Goal: Information Seeking & Learning: Learn about a topic

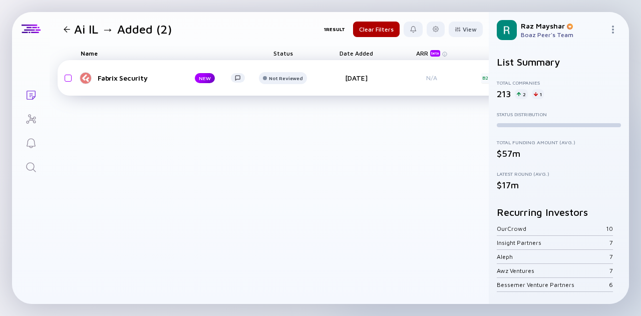
click at [136, 76] on div "Fabrix Security" at bounding box center [138, 78] width 81 height 9
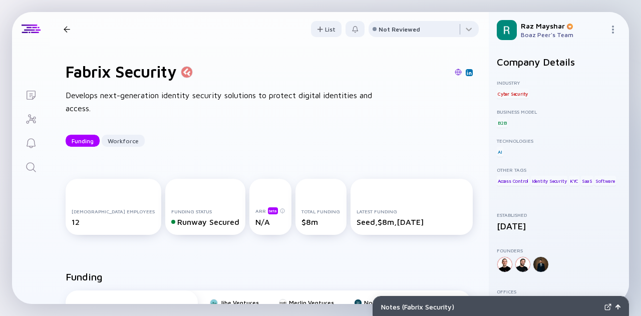
click at [455, 75] on img at bounding box center [458, 72] width 7 height 7
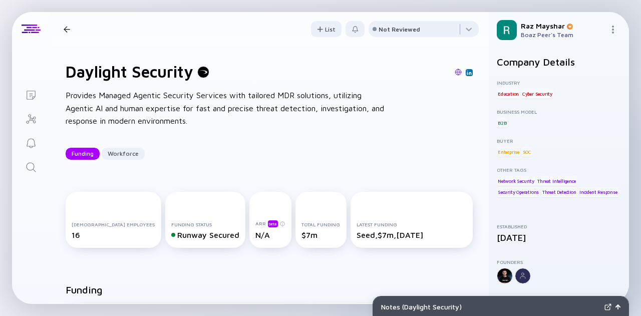
click at [455, 72] on img at bounding box center [458, 72] width 7 height 7
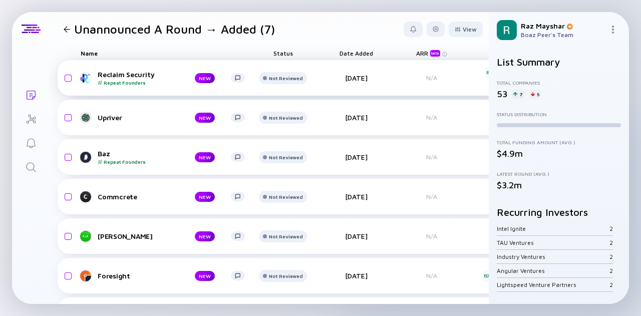
click at [123, 75] on div "Reclaim Security Repeat Founders" at bounding box center [138, 78] width 81 height 16
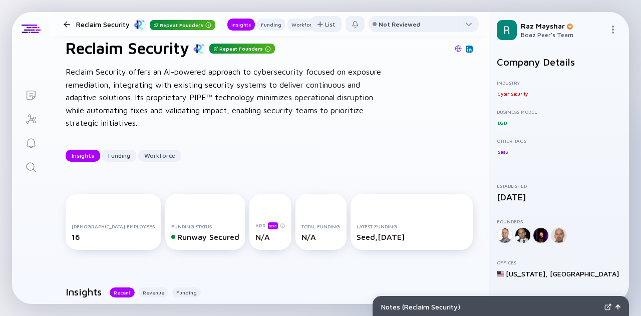
scroll to position [23, 0]
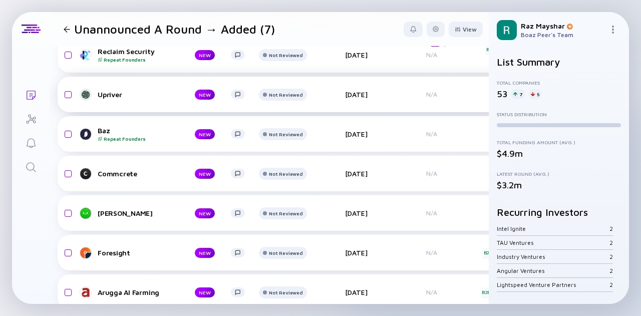
click at [112, 96] on div "Upriver" at bounding box center [138, 94] width 81 height 9
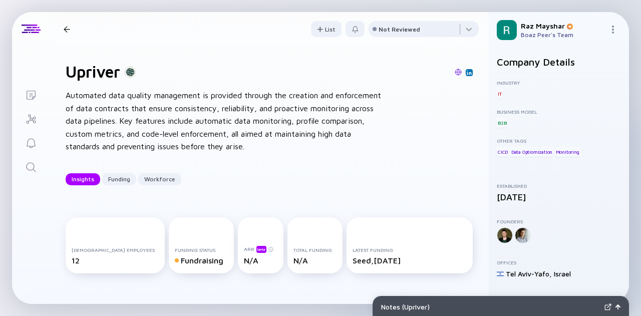
click at [466, 74] on link at bounding box center [469, 72] width 7 height 7
click at [455, 77] on link at bounding box center [458, 72] width 7 height 9
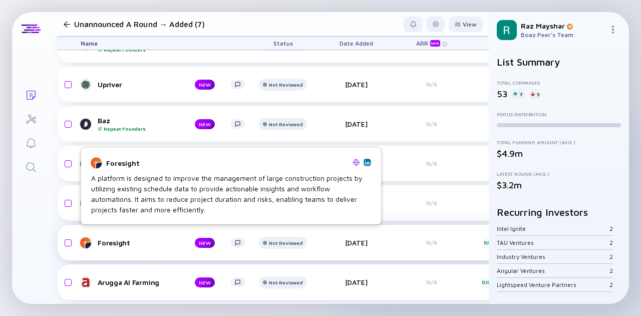
scroll to position [41, 0]
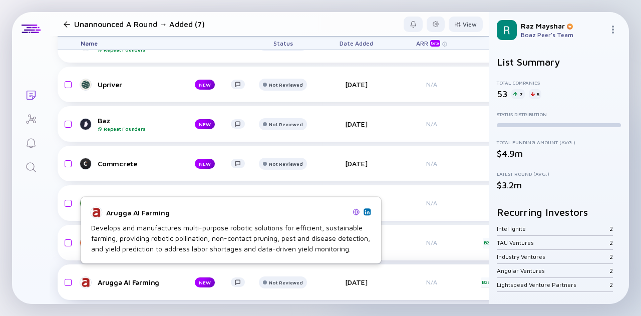
click at [135, 278] on div "Arugga AI Farming" at bounding box center [138, 282] width 81 height 9
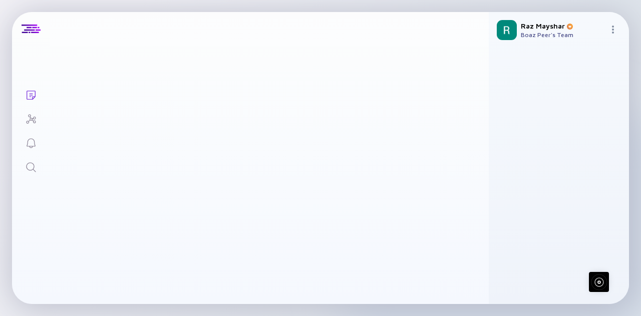
scroll to position [40, 0]
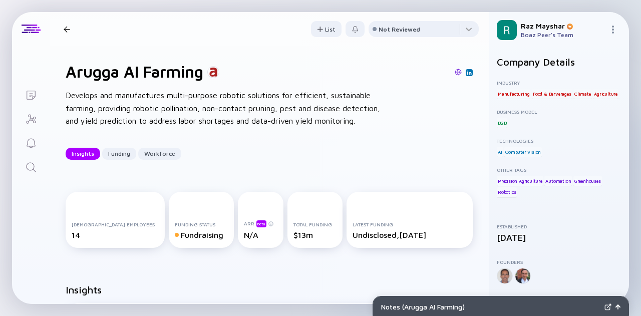
click at [455, 71] on img at bounding box center [458, 72] width 7 height 7
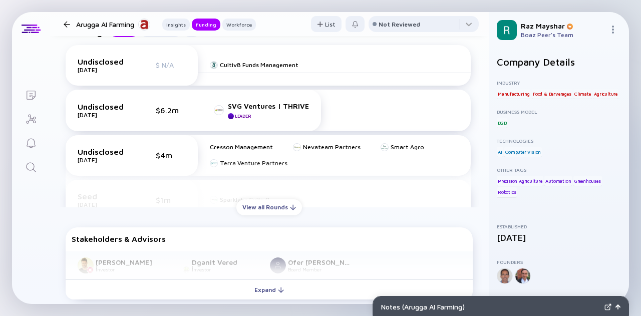
scroll to position [353, 0]
